Goal: Entertainment & Leisure: Consume media (video, audio)

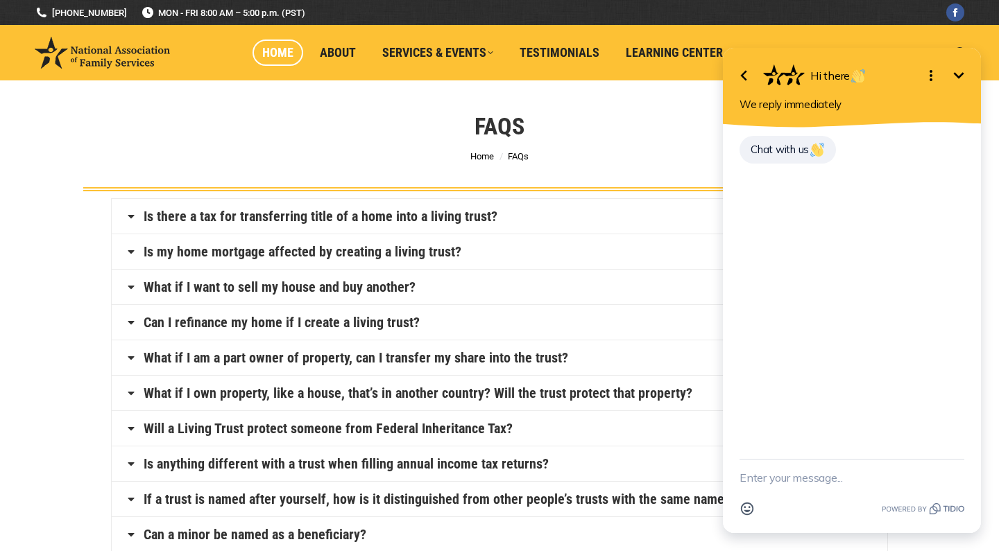
click at [290, 58] on span "Home" at bounding box center [277, 52] width 31 height 15
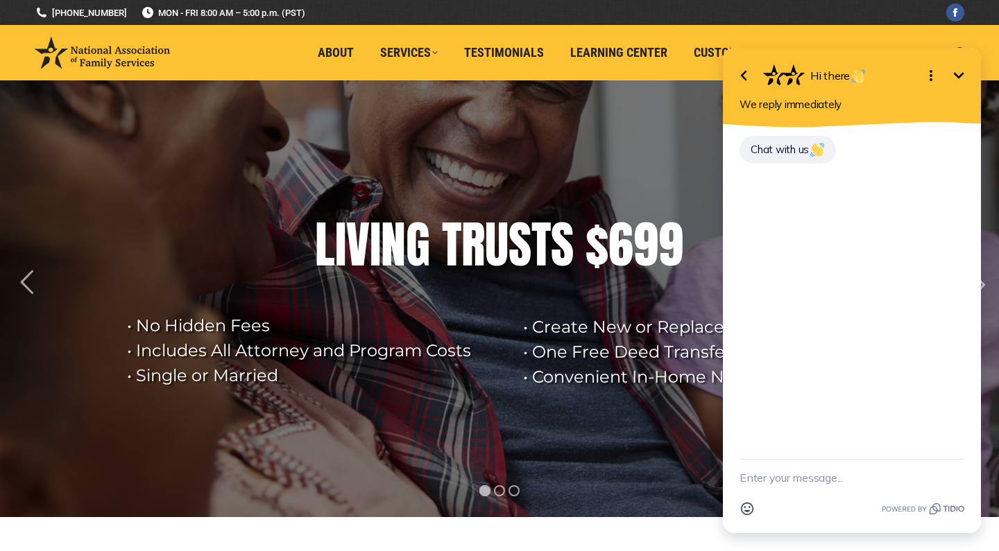
click at [845, 485] on textarea "New message" at bounding box center [851, 478] width 225 height 36
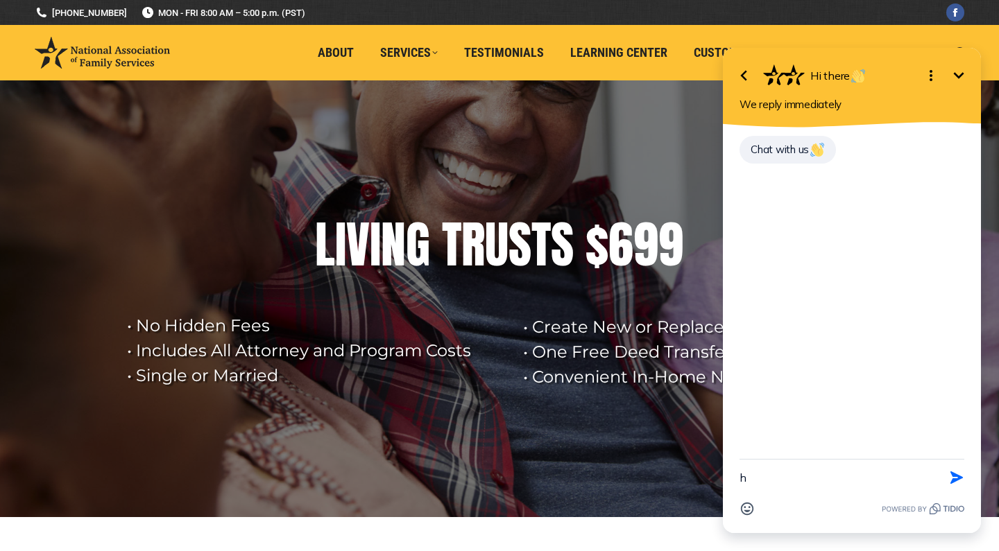
type textarea "hi"
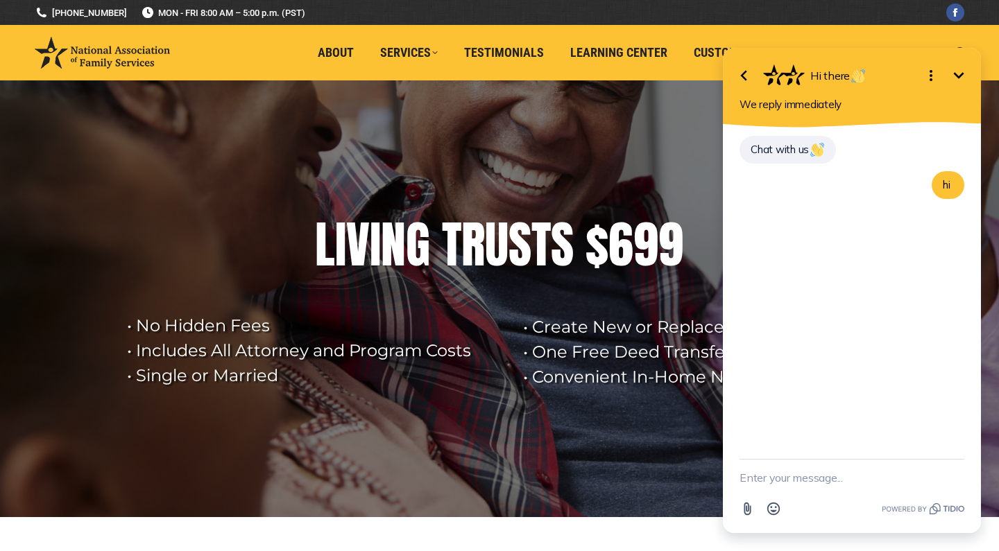
click at [503, 353] on rs-layer at bounding box center [499, 298] width 999 height 437
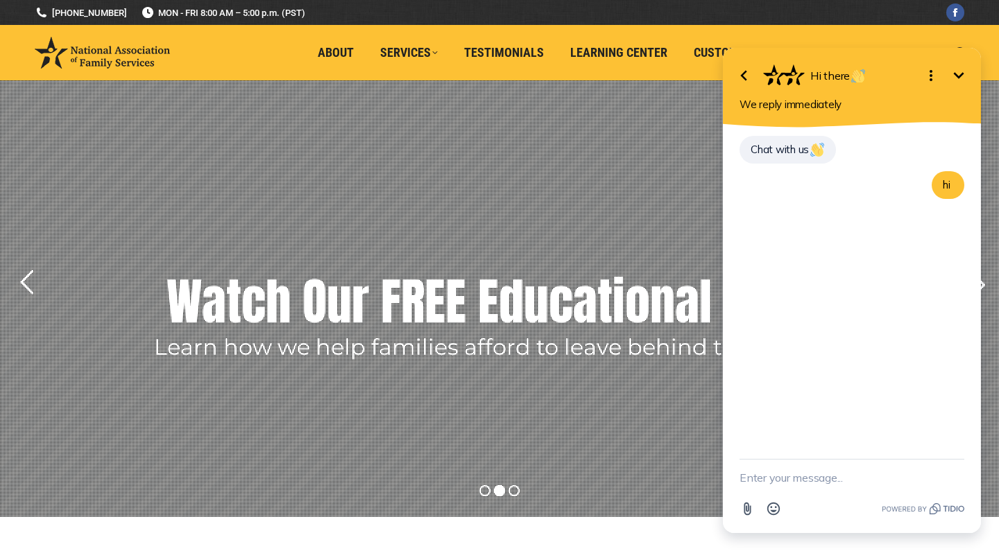
click at [458, 343] on rs-layer "Learn how we help families afford to leave behind their legacy." at bounding box center [500, 347] width 693 height 21
click at [460, 318] on rs-layer "Watch Our FREE Educational Video" at bounding box center [499, 301] width 667 height 69
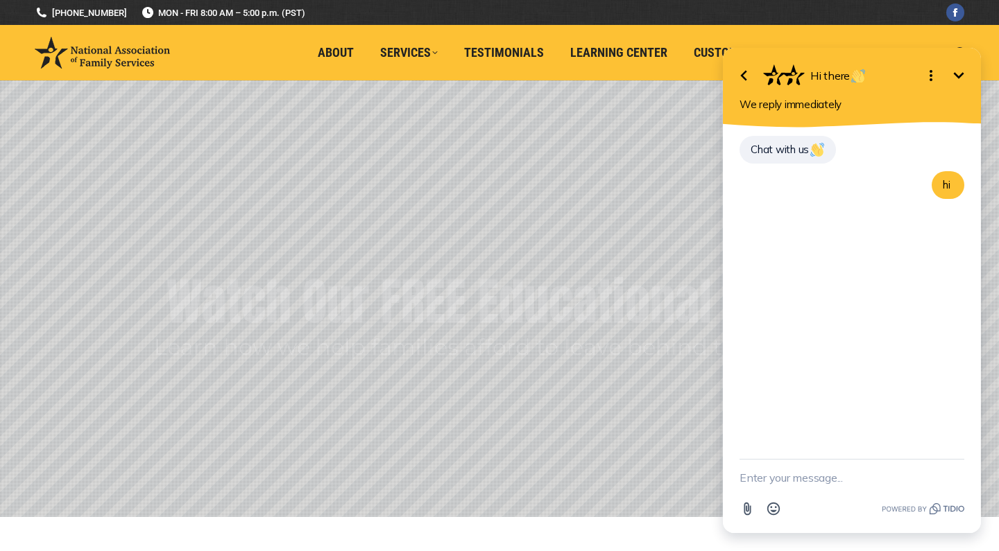
click at [958, 73] on icon "Minimize" at bounding box center [958, 75] width 17 height 17
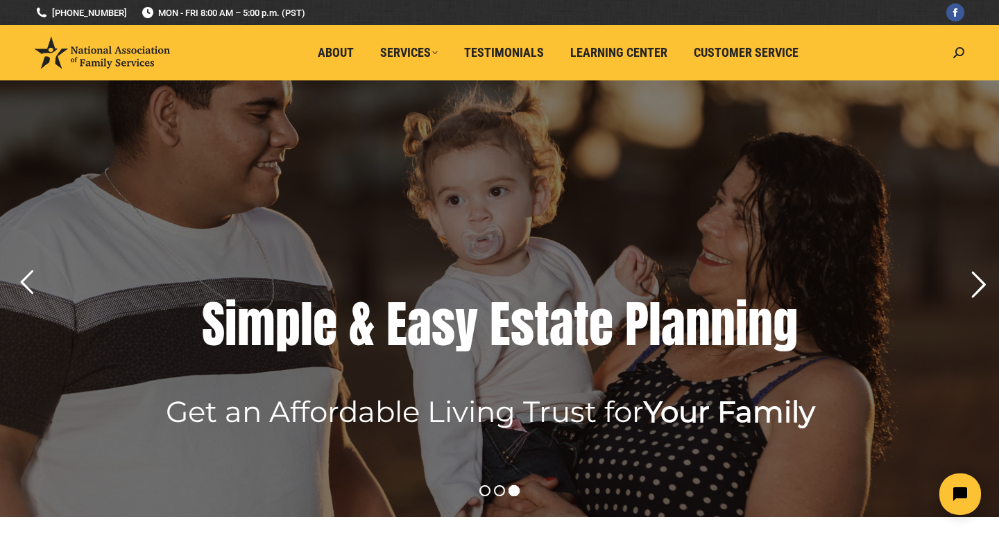
click at [973, 295] on rs-arrow at bounding box center [977, 285] width 35 height 35
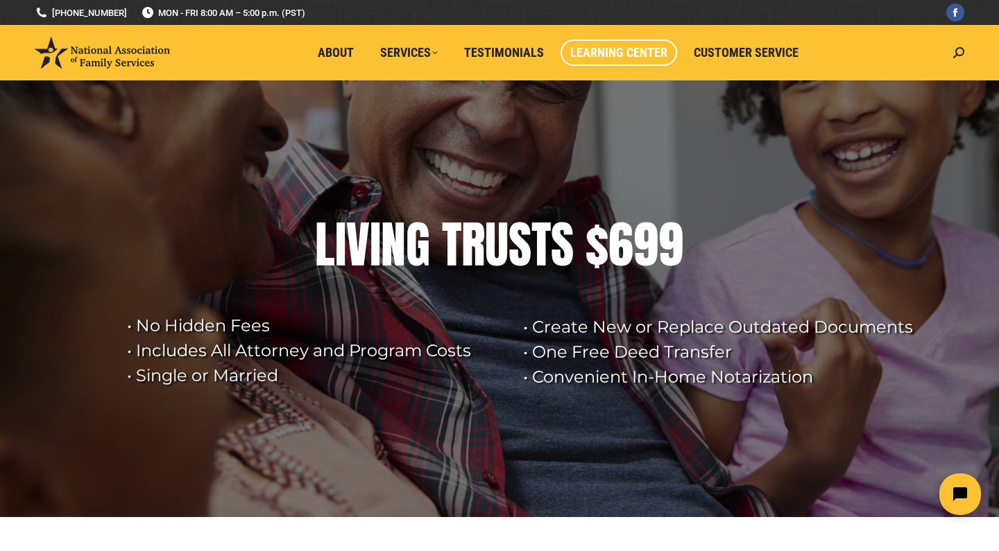
click at [621, 53] on span "Learning Center" at bounding box center [618, 52] width 97 height 15
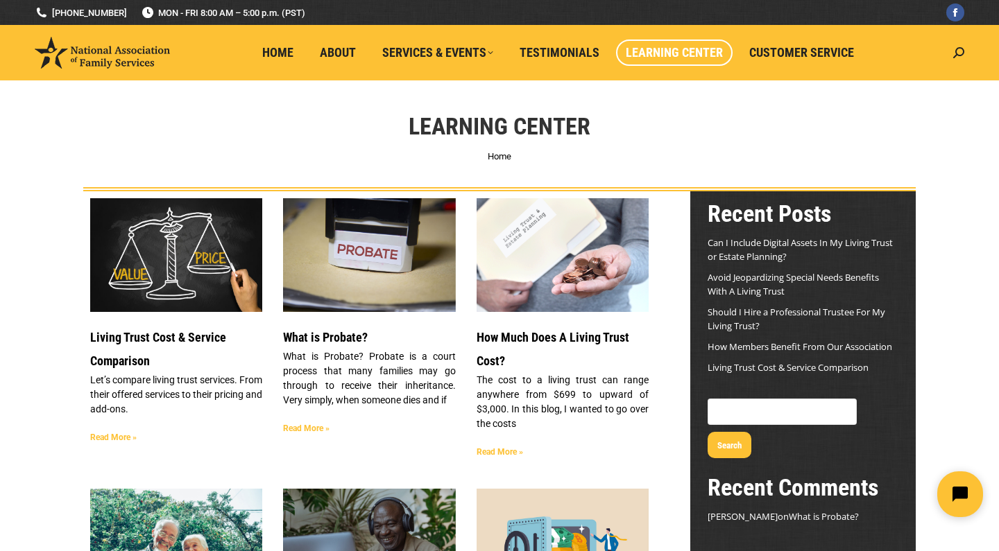
click at [960, 497] on icon "Open chat widget" at bounding box center [967, 494] width 21 height 21
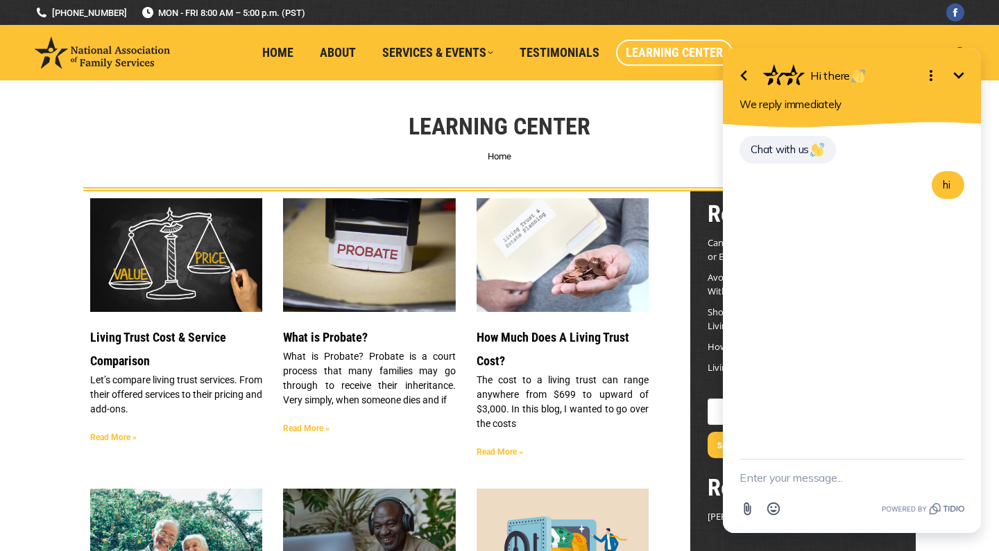
click at [963, 77] on icon "Minimize" at bounding box center [958, 75] width 17 height 17
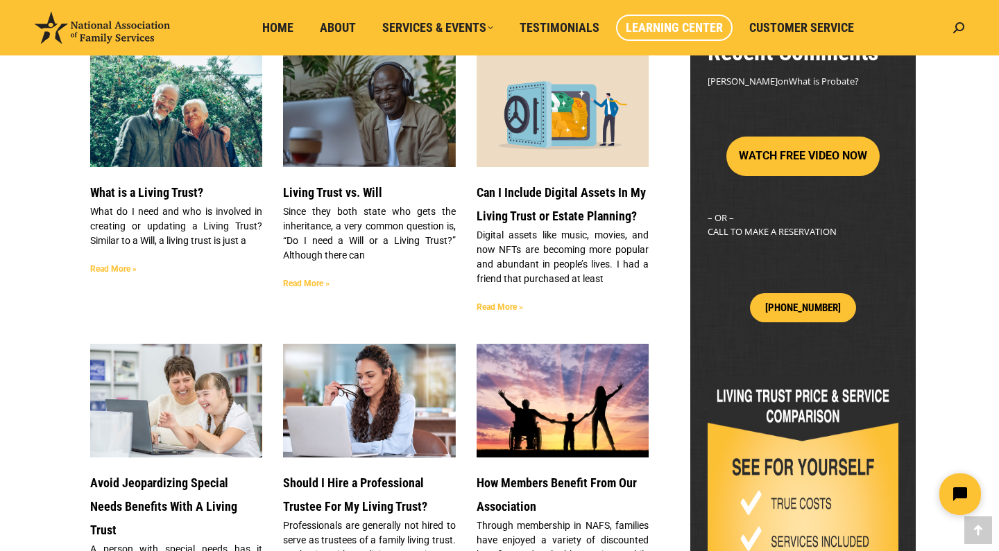
scroll to position [436, 0]
click at [817, 137] on button "WATCH FREE VIDEO NOW" at bounding box center [802, 157] width 153 height 40
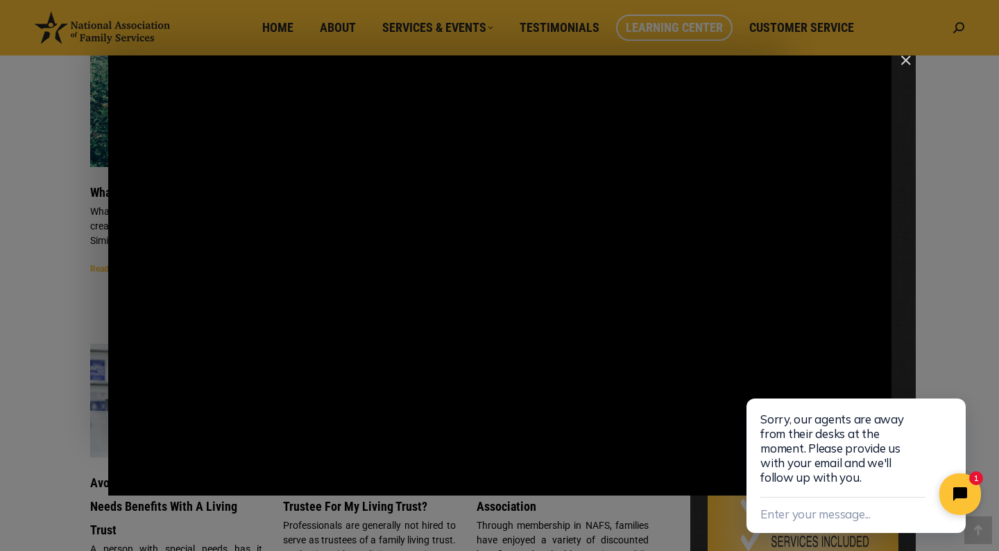
click at [827, 135] on div "Main Video - Full Webinar (Emma) Landon V1.4" at bounding box center [499, 275] width 783 height 440
click at [122, 481] on icon "Play Video" at bounding box center [126, 482] width 10 height 14
click at [646, 170] on div "Main Video - Full Webinar (Emma) Landon V1.4" at bounding box center [499, 275] width 783 height 440
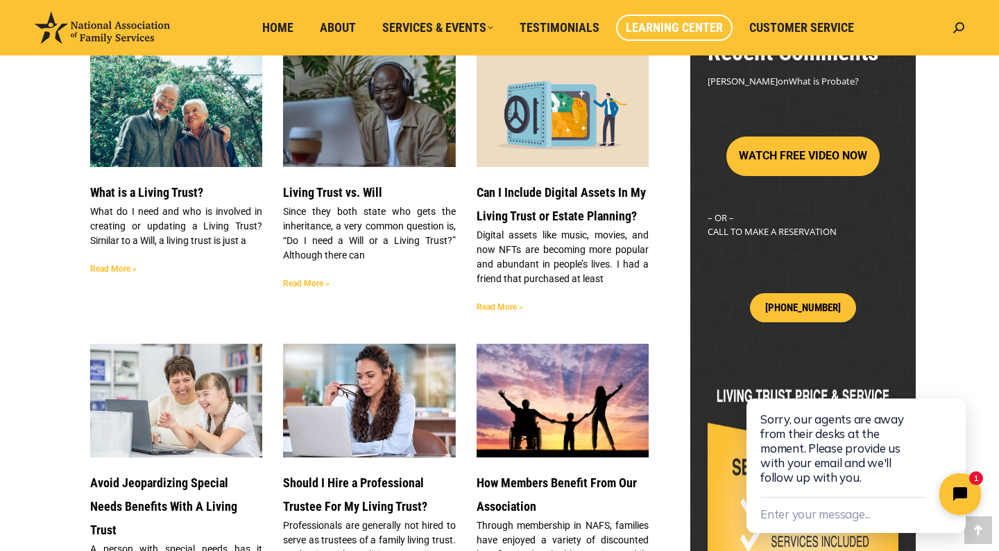
click at [948, 146] on div "Living Trust Cost & Service Comparison Let’s compare living trust services. Fro…" at bounding box center [500, 549] width 902 height 1587
click at [28, 415] on div "Living Trust Cost & Service Comparison Let’s compare living trust services. Fro…" at bounding box center [499, 549] width 999 height 1587
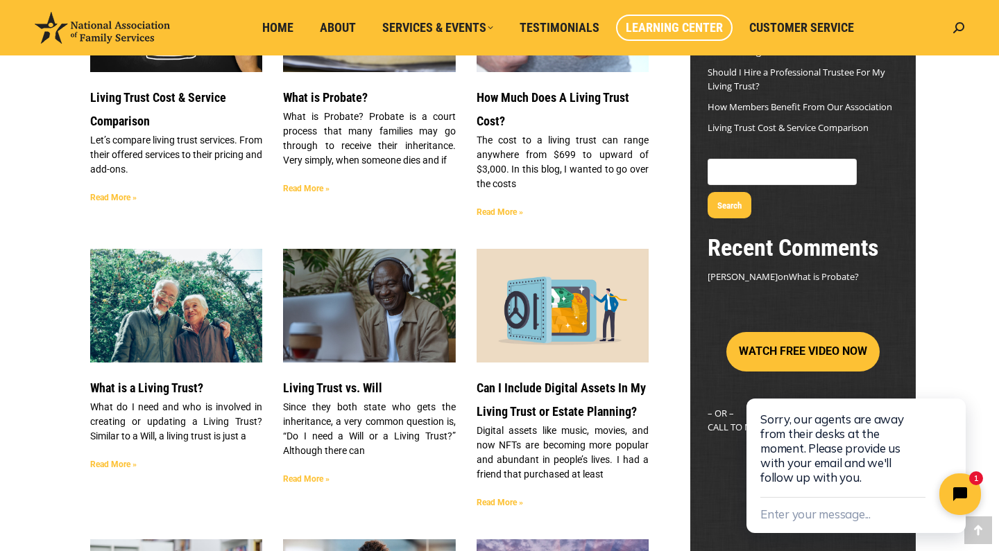
scroll to position [243, 0]
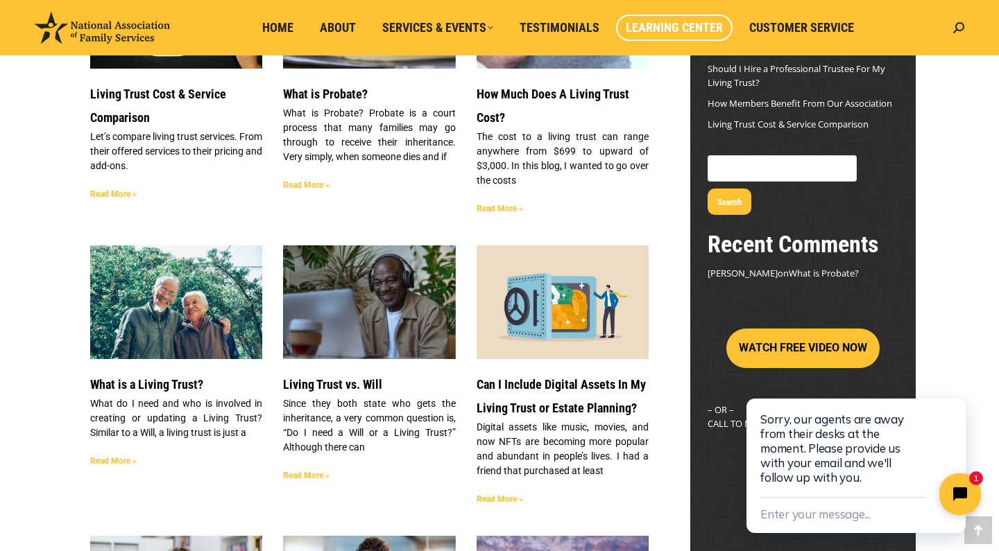
click at [834, 329] on button "WATCH FREE VIDEO NOW" at bounding box center [802, 349] width 153 height 40
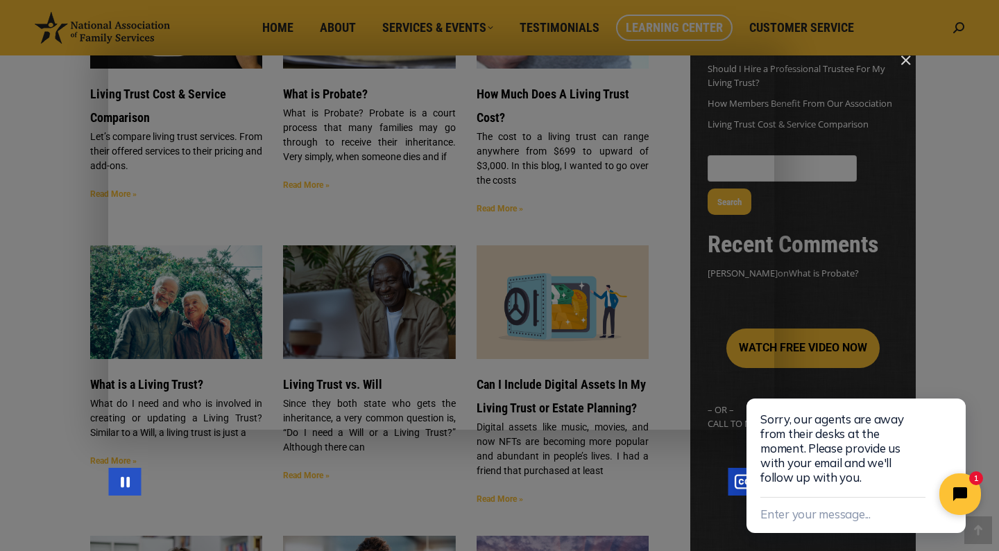
click at [647, 488] on div "Main Video - Full Webinar (Emma) Landon V1.4" at bounding box center [434, 482] width 587 height 28
click at [954, 386] on icon "Close chat widget" at bounding box center [956, 383] width 14 height 14
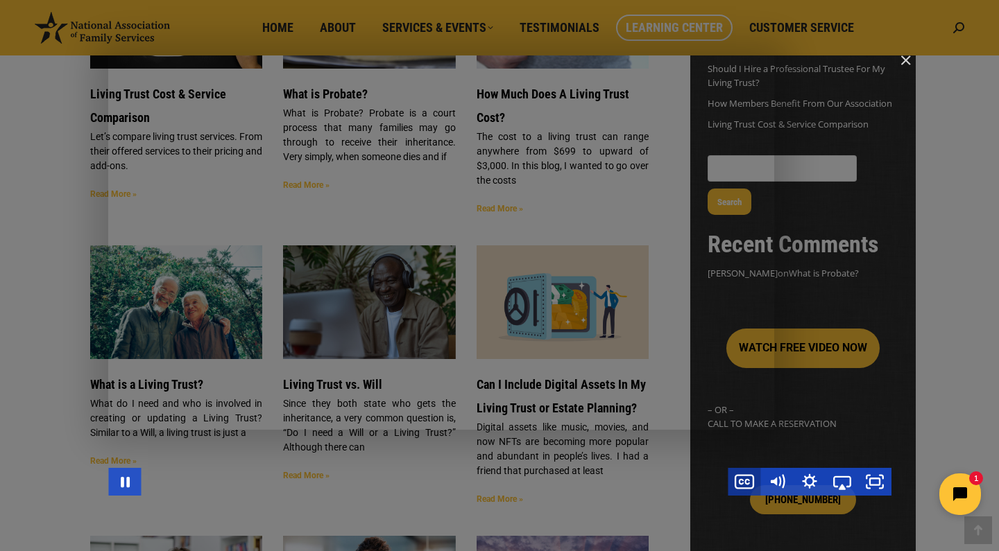
click at [739, 488] on icon "Show captions menu" at bounding box center [744, 482] width 33 height 28
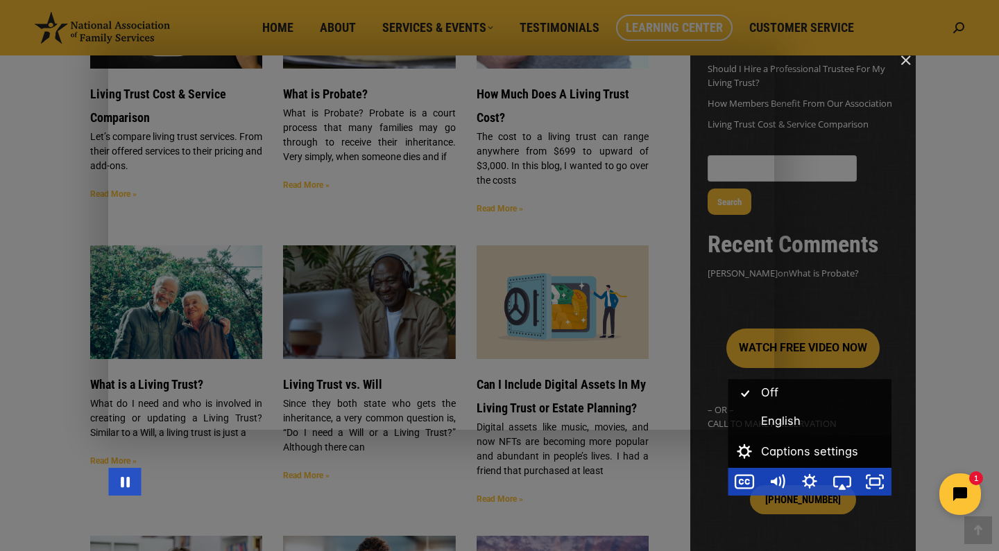
click at [774, 459] on div "Captions settings" at bounding box center [793, 452] width 130 height 33
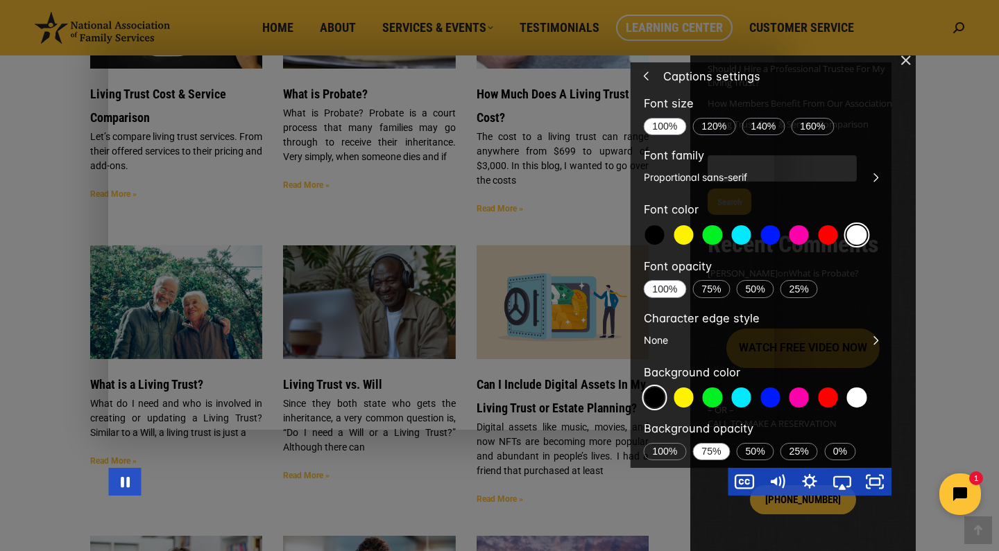
click at [533, 242] on div "Main Video - Full Webinar (Emma) Landon V1.4" at bounding box center [499, 275] width 783 height 440
click at [906, 64] on img "Close" at bounding box center [900, 67] width 24 height 24
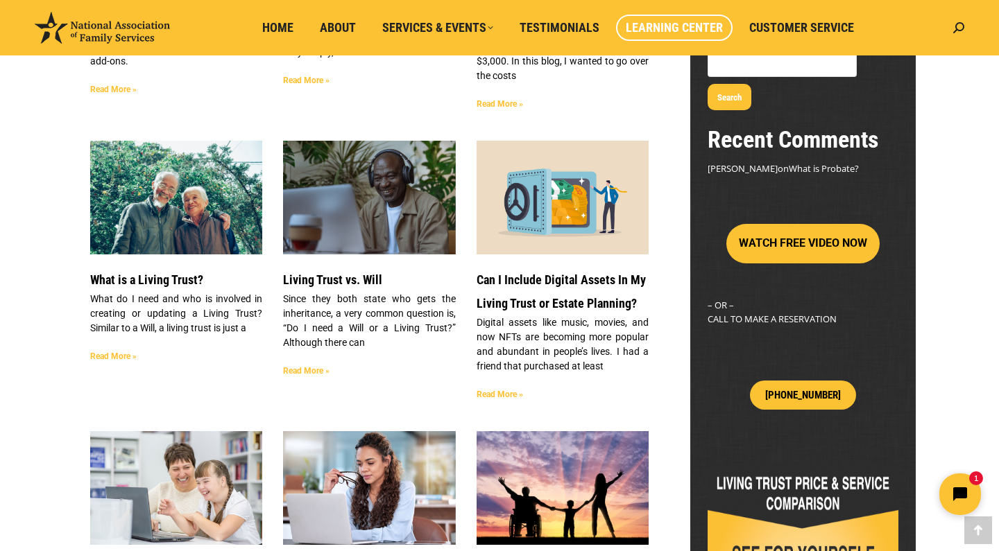
scroll to position [342, 0]
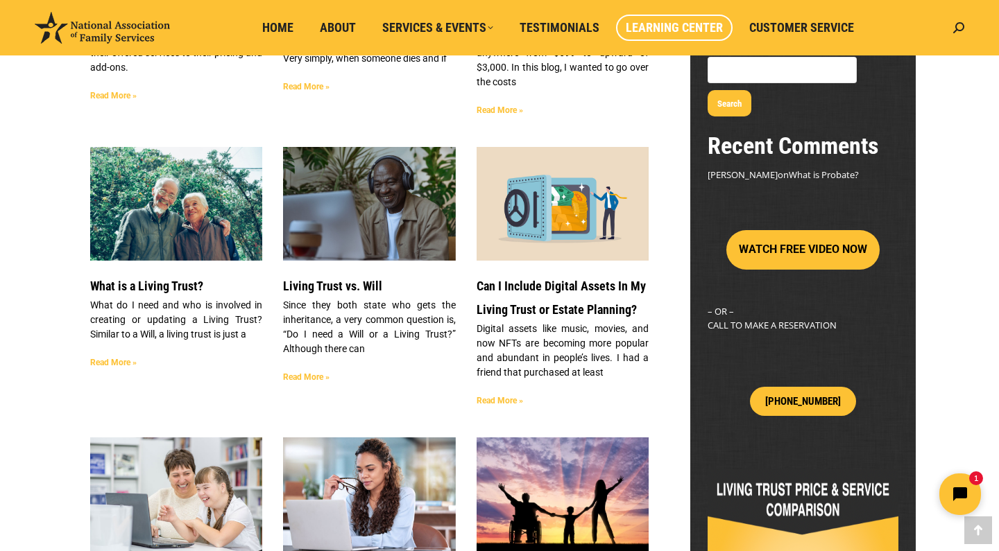
click at [807, 230] on button "WATCH FREE VIDEO NOW" at bounding box center [802, 250] width 153 height 40
